Goal: Transaction & Acquisition: Book appointment/travel/reservation

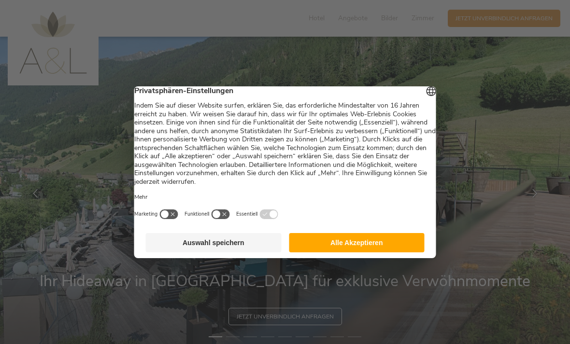
click at [351, 252] on button "Alle Akzeptieren" at bounding box center [357, 242] width 136 height 19
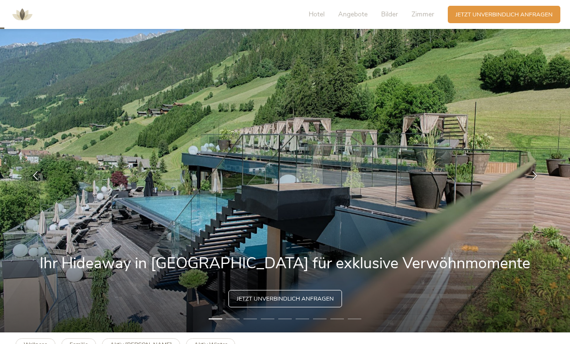
scroll to position [26, 0]
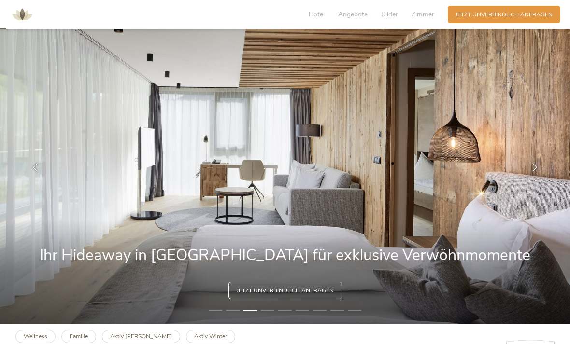
click at [535, 172] on icon at bounding box center [534, 167] width 9 height 9
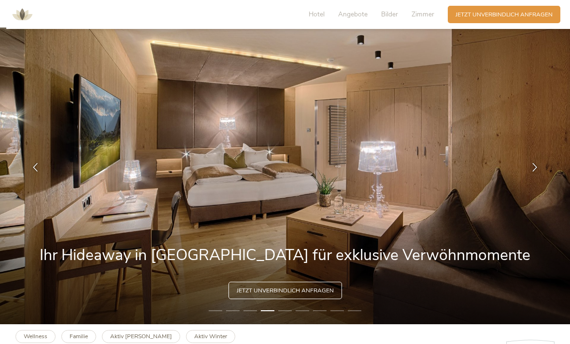
click at [542, 180] on div at bounding box center [534, 167] width 24 height 24
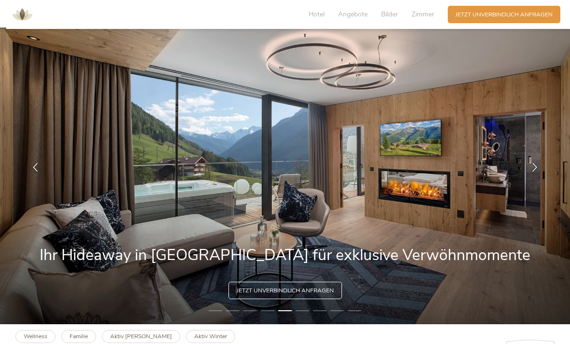
click at [536, 172] on icon at bounding box center [534, 167] width 9 height 9
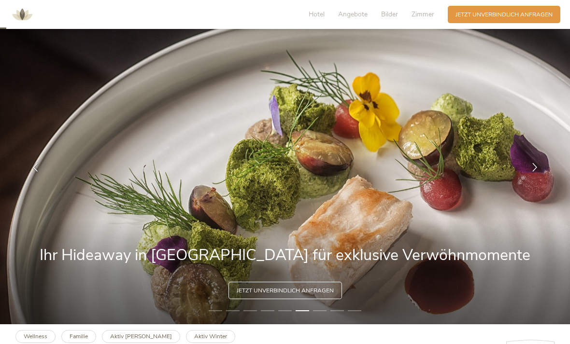
click at [537, 172] on icon at bounding box center [534, 167] width 9 height 9
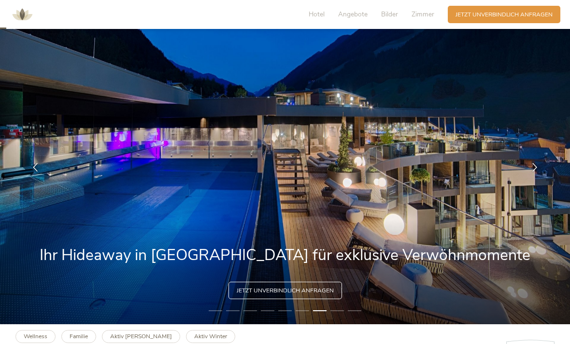
click at [539, 172] on icon at bounding box center [534, 167] width 9 height 9
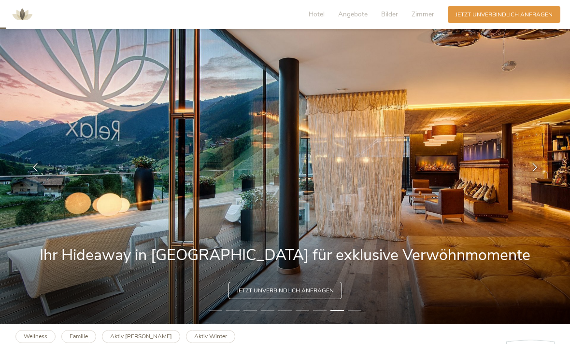
click at [539, 172] on icon at bounding box center [534, 167] width 9 height 9
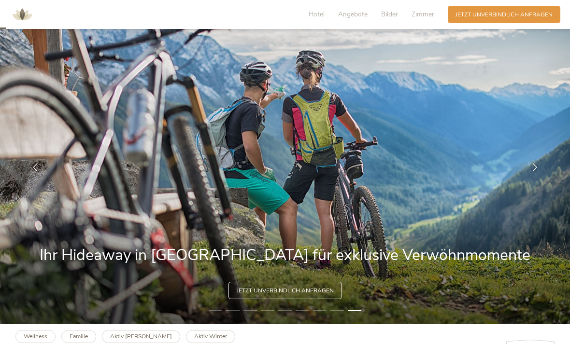
click at [324, 16] on span "Hotel" at bounding box center [316, 14] width 16 height 9
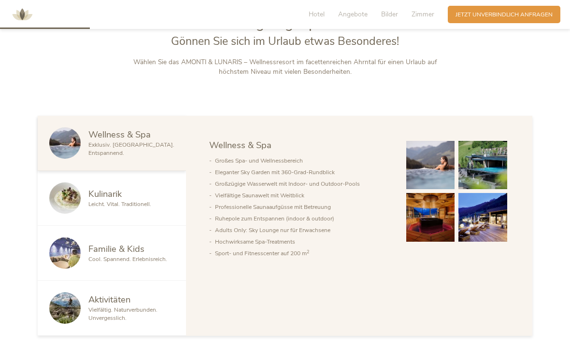
click at [423, 9] on div "Hotel Angebote Bilder Zimmer" at bounding box center [373, 14] width 149 height 17
click at [421, 15] on span "Zimmer" at bounding box center [422, 14] width 23 height 9
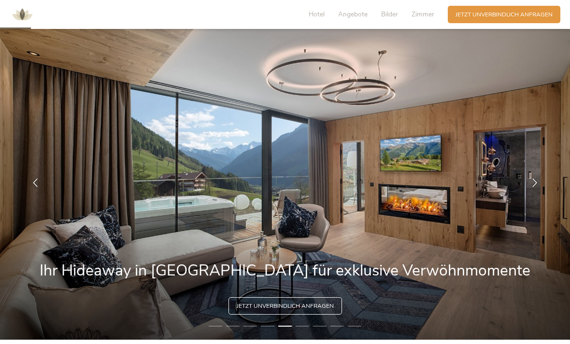
scroll to position [0, 0]
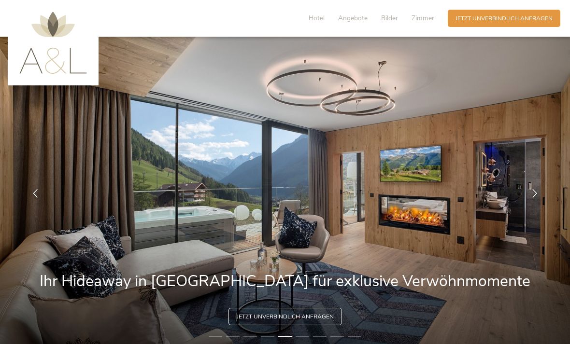
click at [426, 18] on span "Zimmer" at bounding box center [422, 18] width 23 height 9
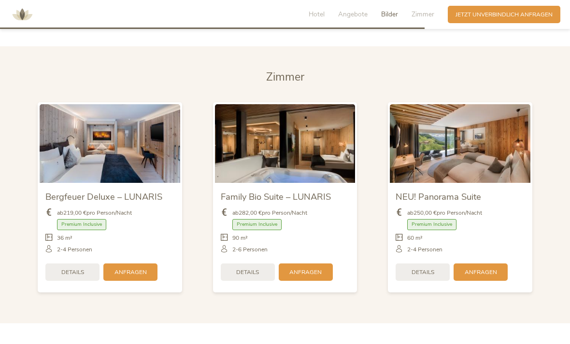
scroll to position [1882, 0]
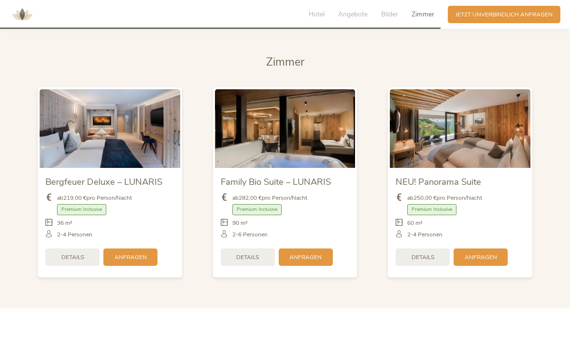
click at [509, 128] on img at bounding box center [460, 128] width 140 height 79
click at [432, 262] on span "Details" at bounding box center [422, 257] width 23 height 8
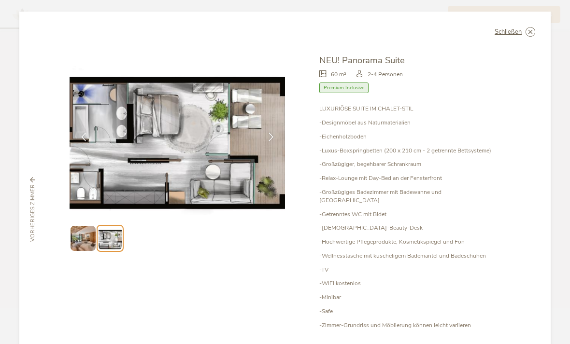
scroll to position [0, 0]
click at [520, 29] on span "Schließen" at bounding box center [507, 32] width 27 height 6
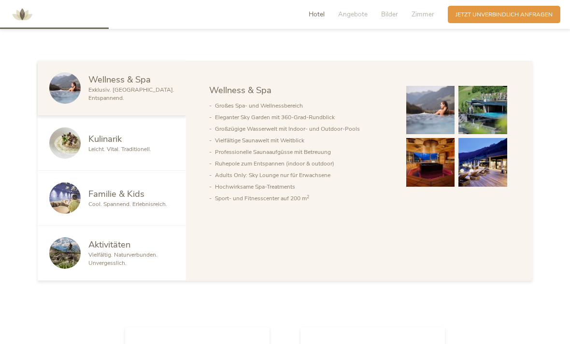
scroll to position [387, 0]
